Goal: Transaction & Acquisition: Book appointment/travel/reservation

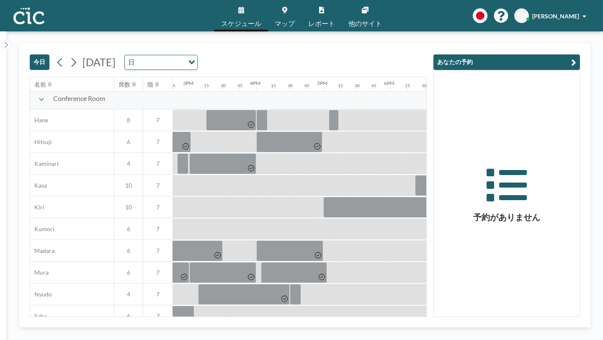
scroll to position [0, 988]
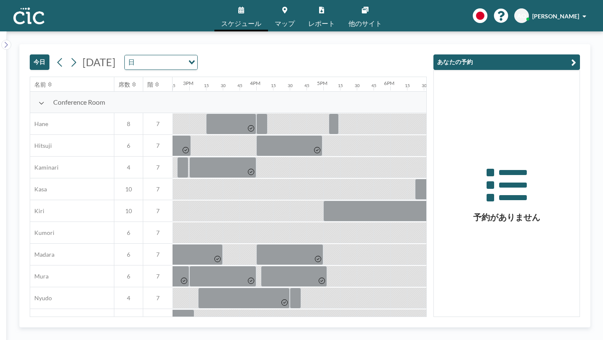
click at [197, 55] on div "日 Loading..." at bounding box center [161, 62] width 72 height 14
click at [69, 56] on icon at bounding box center [73, 62] width 8 height 13
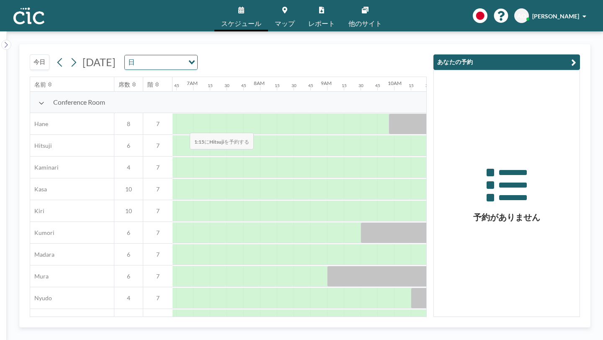
scroll to position [0, 449]
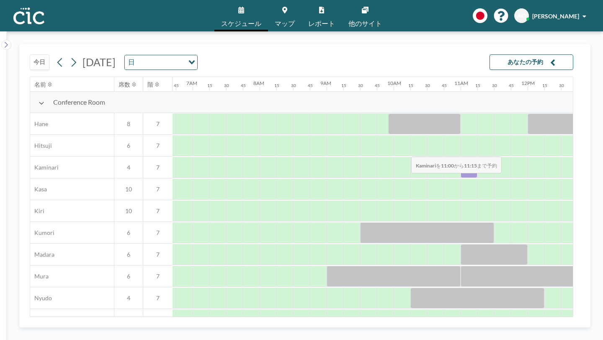
click at [460, 157] on div at bounding box center [468, 167] width 17 height 21
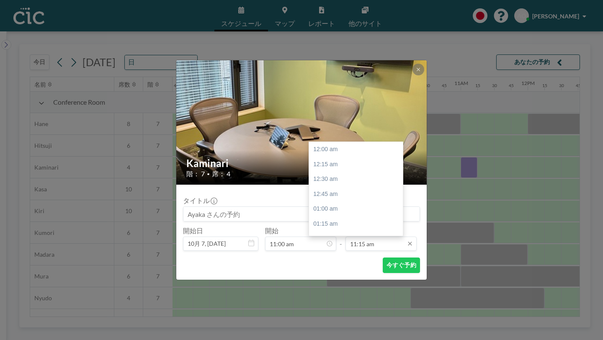
click at [363, 236] on input "11:15 am" at bounding box center [380, 243] width 71 height 14
click at [331, 256] on div "12:00 pm" at bounding box center [356, 263] width 94 height 15
type input "12:00 pm"
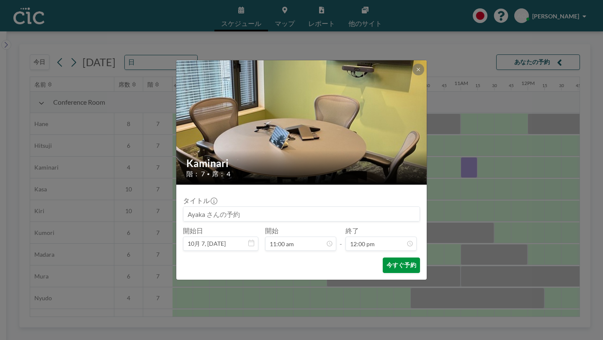
click at [383, 257] on button "今すぐ予約" at bounding box center [401, 264] width 37 height 15
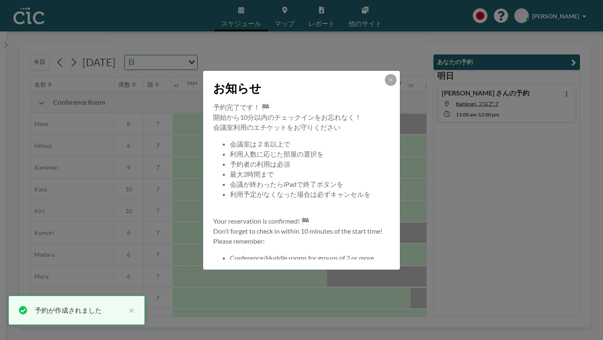
click at [421, 174] on div "お知らせ 予約完了です！ 🏁 開始から10分以内のチェックインをお忘れなく！ 会議室利用のエチケットをお守りください 会議室は２名以上で 利用人数に応じた部屋…" at bounding box center [301, 170] width 603 height 340
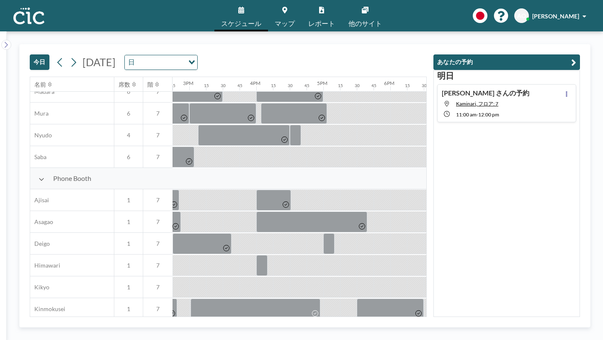
scroll to position [172, 988]
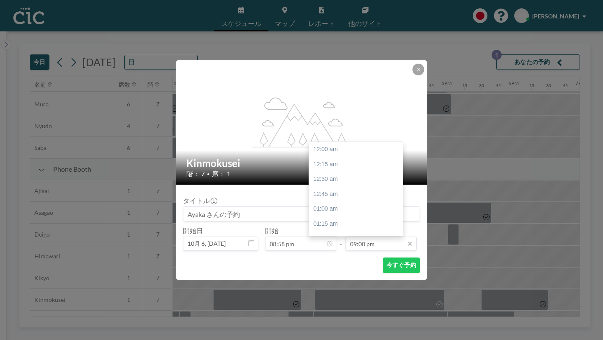
scroll to position [1122, 0]
click at [363, 236] on input "09:00 pm" at bounding box center [380, 243] width 71 height 14
click at [336, 305] on div "10:00 pm" at bounding box center [356, 312] width 94 height 15
type input "10:00 pm"
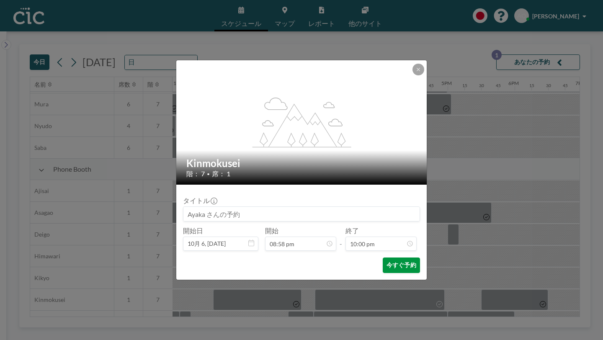
scroll to position [1176, 0]
click at [383, 257] on button "今すぐ予約" at bounding box center [401, 264] width 37 height 15
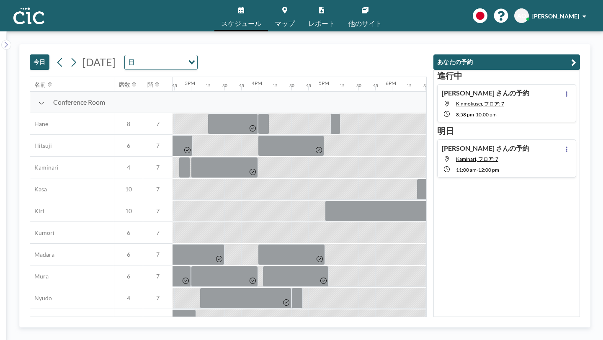
scroll to position [0, 988]
